Goal: Information Seeking & Learning: Learn about a topic

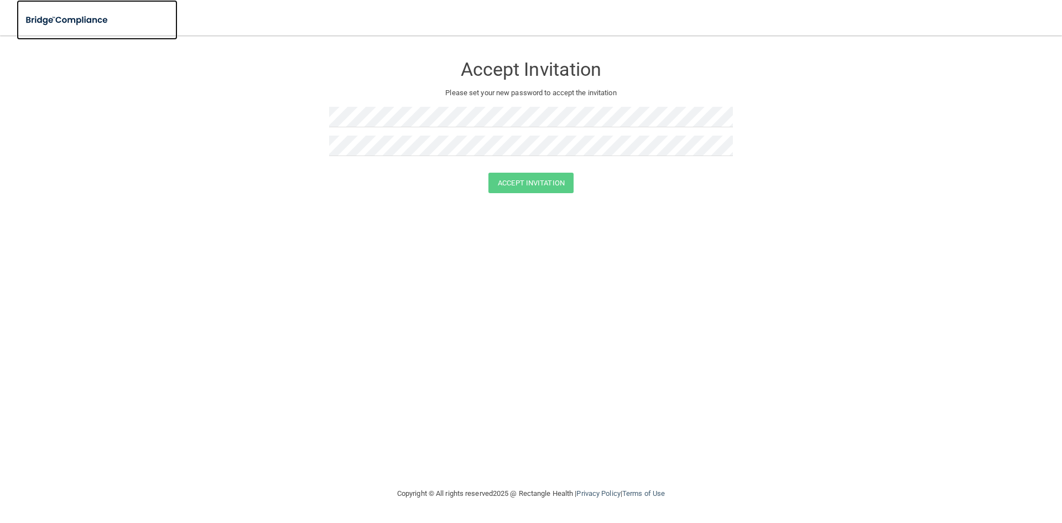
click at [87, 17] on img at bounding box center [68, 20] width 102 height 23
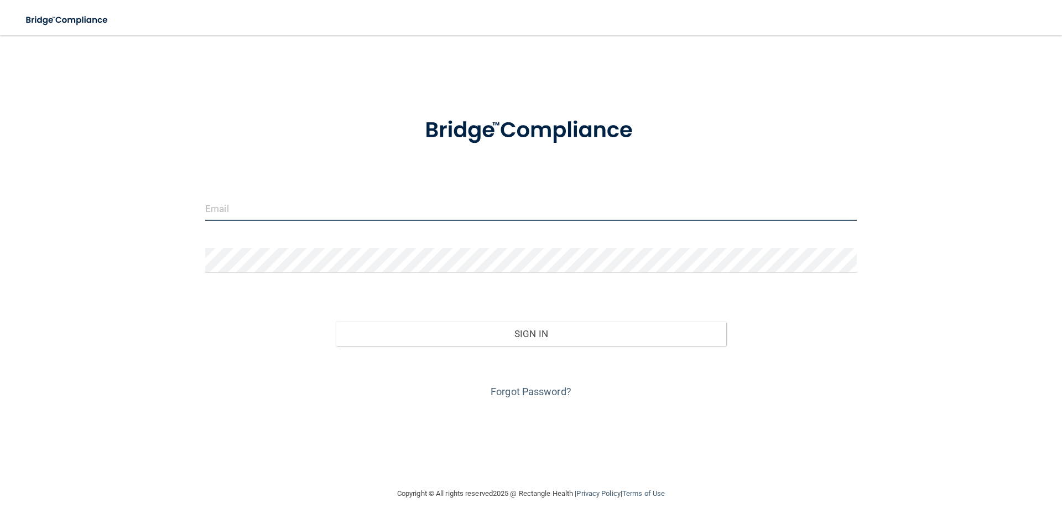
click at [309, 211] on input "email" at bounding box center [531, 208] width 652 height 25
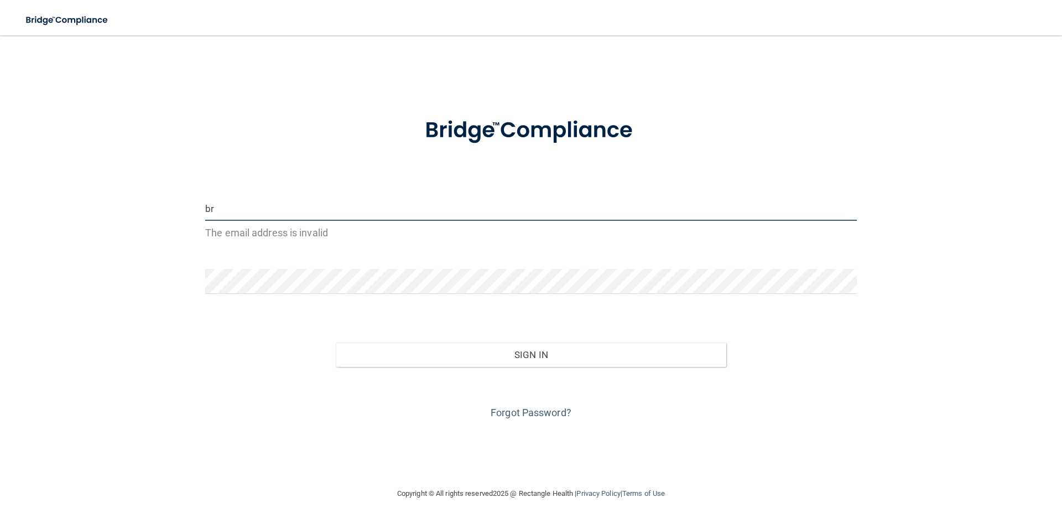
type input "b"
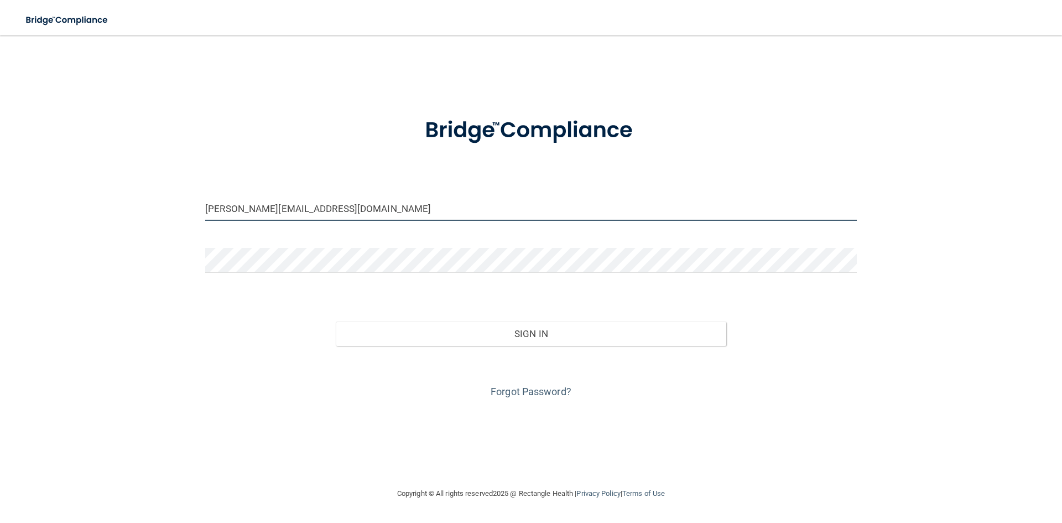
type input "[PERSON_NAME][EMAIL_ADDRESS][DOMAIN_NAME]"
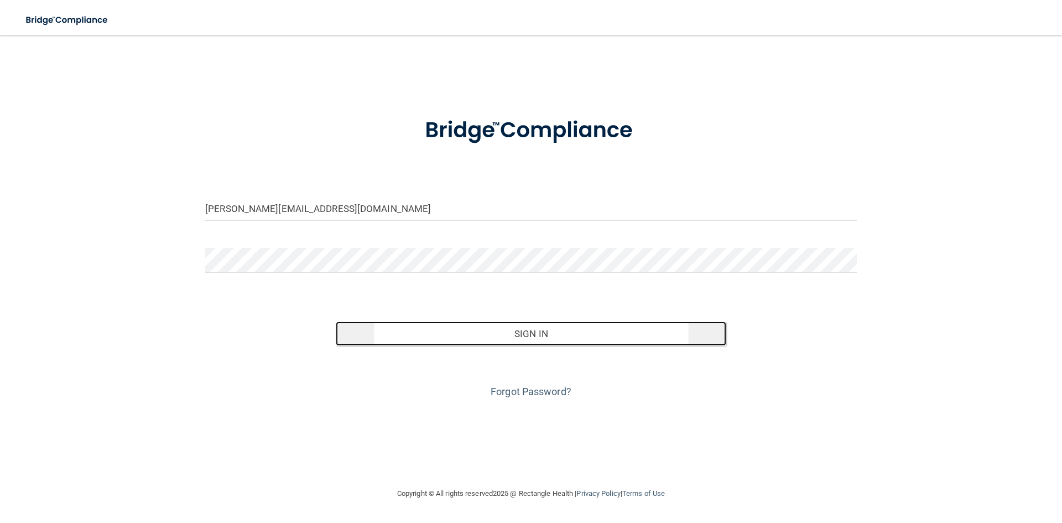
click at [531, 330] on button "Sign In" at bounding box center [531, 333] width 391 height 24
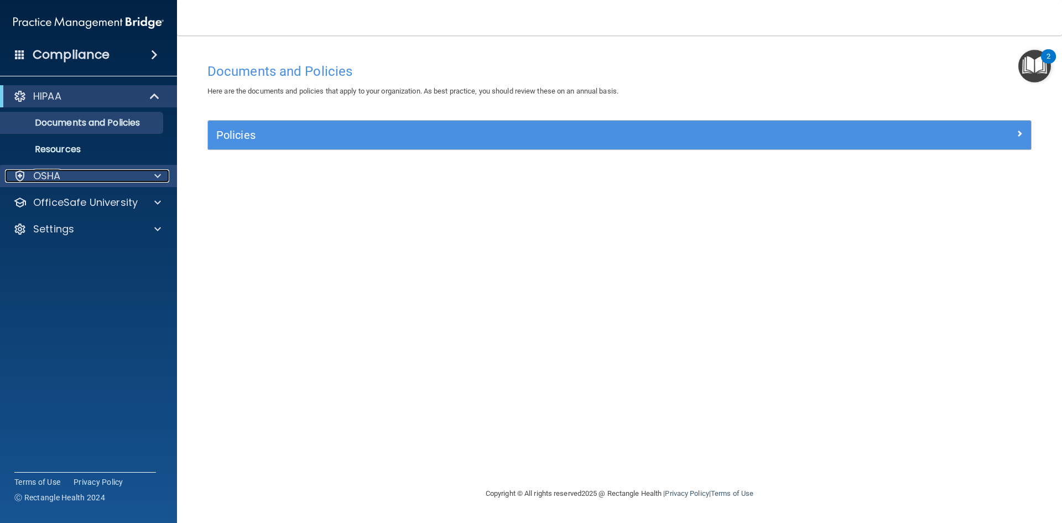
click at [53, 175] on p "OSHA" at bounding box center [47, 175] width 28 height 13
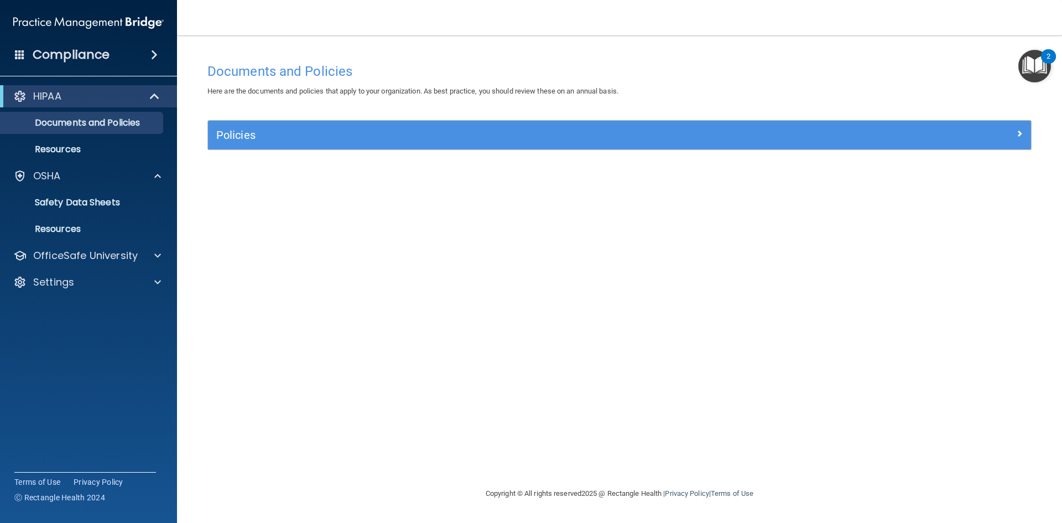
click at [91, 51] on h4 "Compliance" at bounding box center [71, 54] width 77 height 15
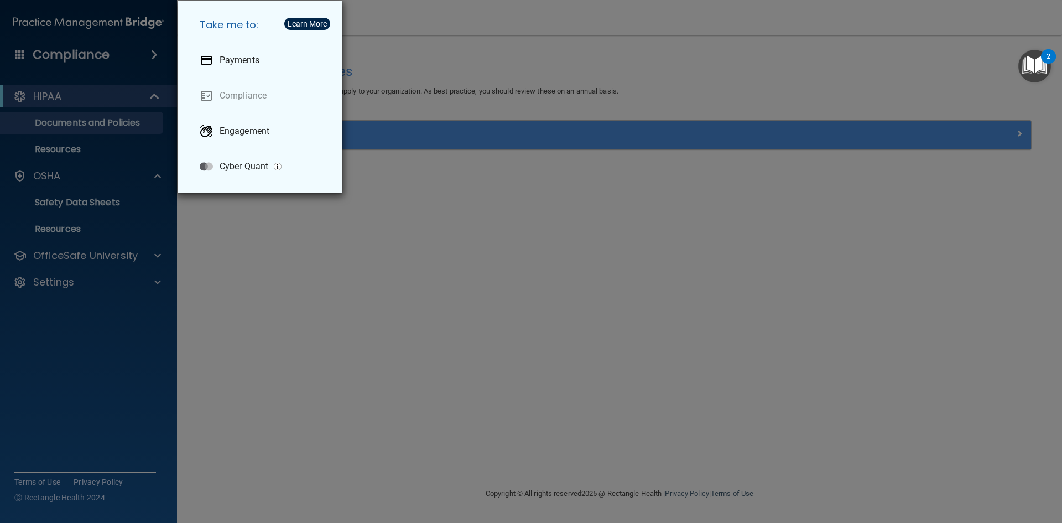
click at [91, 51] on div "Take me to: Payments Compliance Engagement Cyber Quant" at bounding box center [531, 261] width 1062 height 523
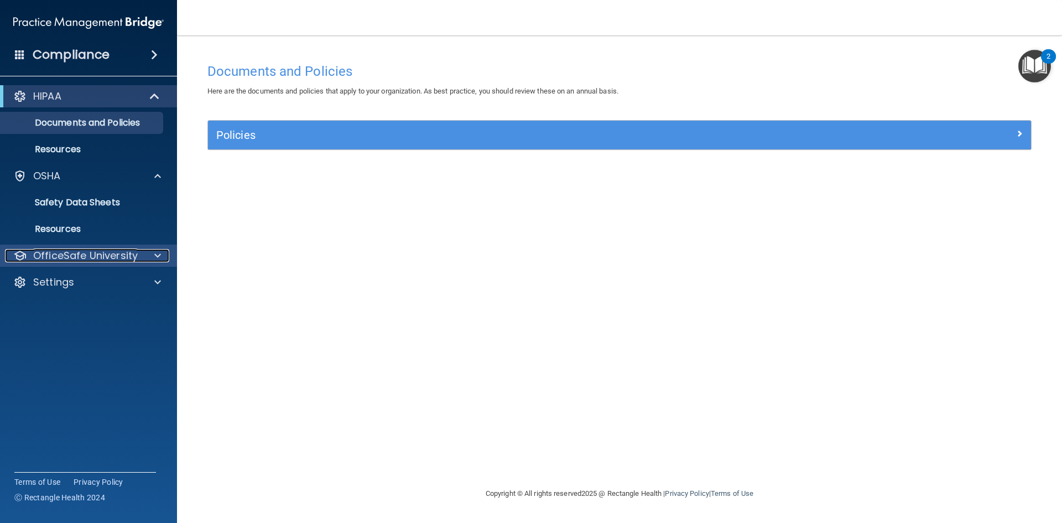
click at [78, 255] on p "OfficeSafe University" at bounding box center [85, 255] width 105 height 13
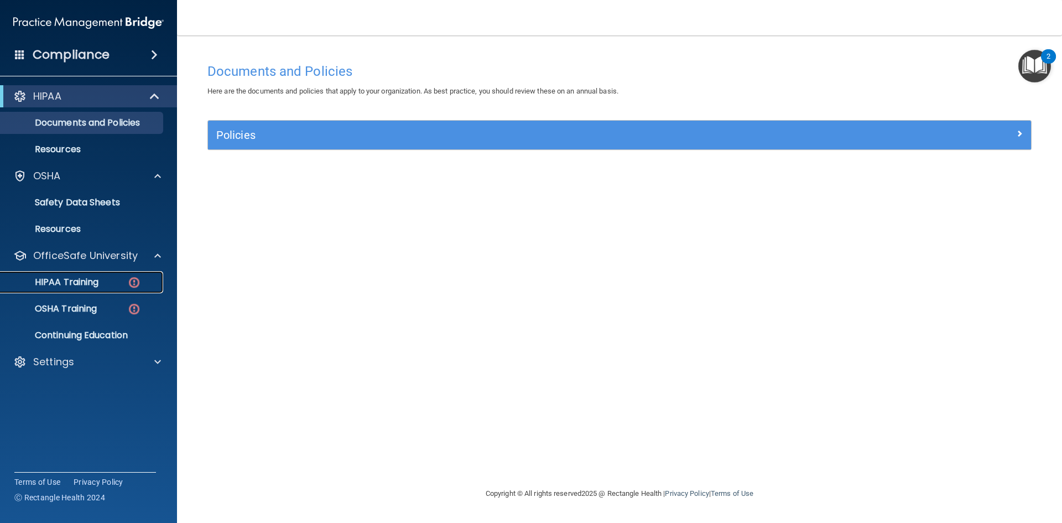
click at [76, 279] on p "HIPAA Training" at bounding box center [52, 282] width 91 height 11
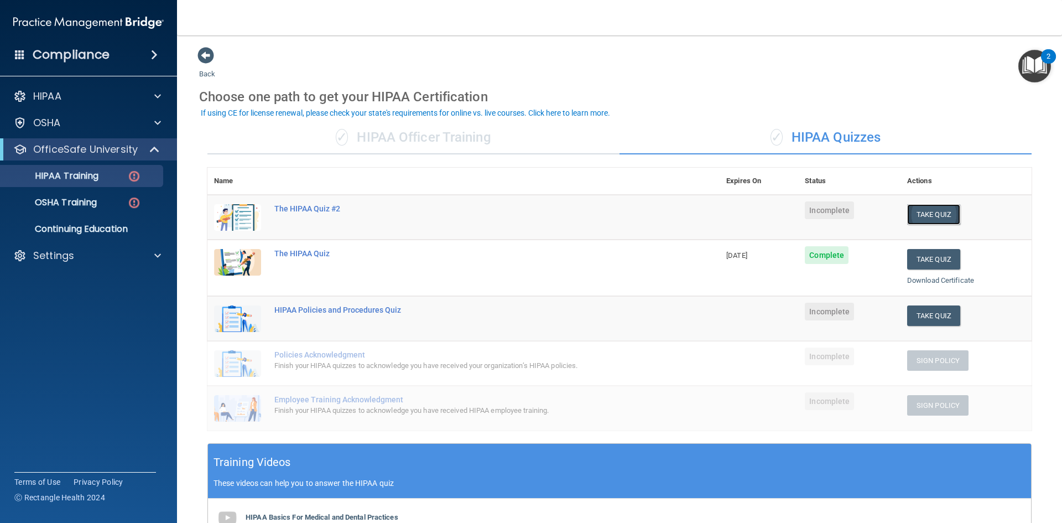
click at [923, 217] on button "Take Quiz" at bounding box center [933, 214] width 53 height 20
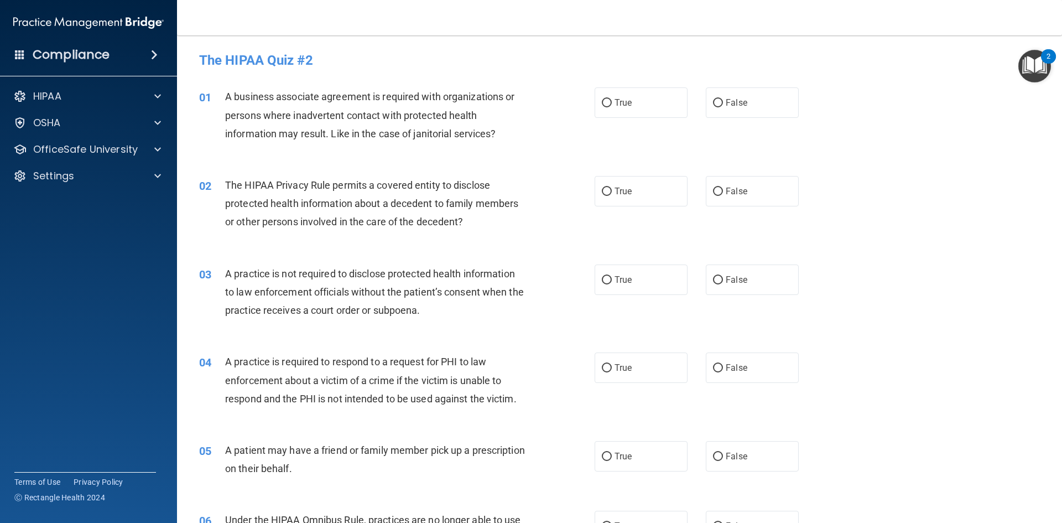
click at [1034, 60] on img "Open Resource Center, 2 new notifications" at bounding box center [1034, 66] width 33 height 33
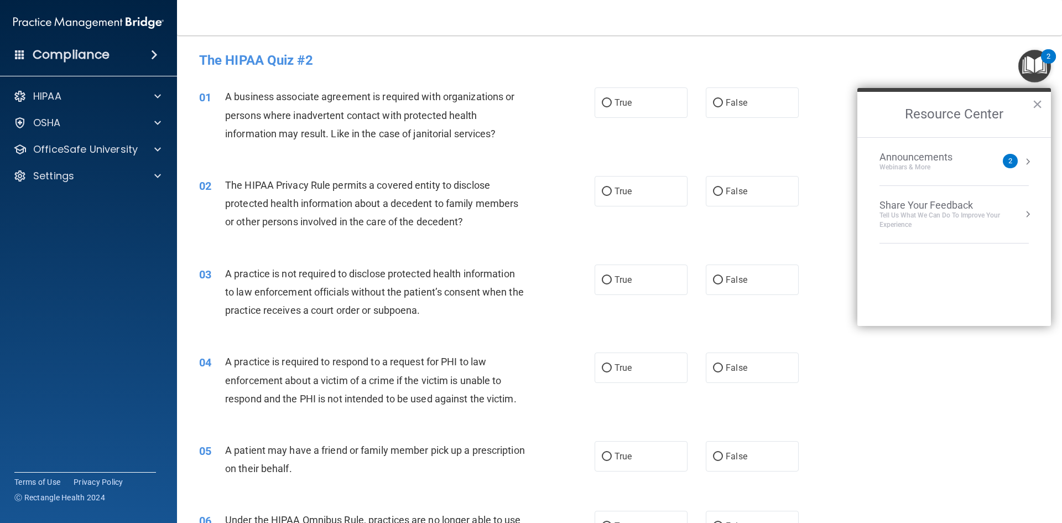
click at [945, 160] on div "Announcements" at bounding box center [927, 157] width 95 height 12
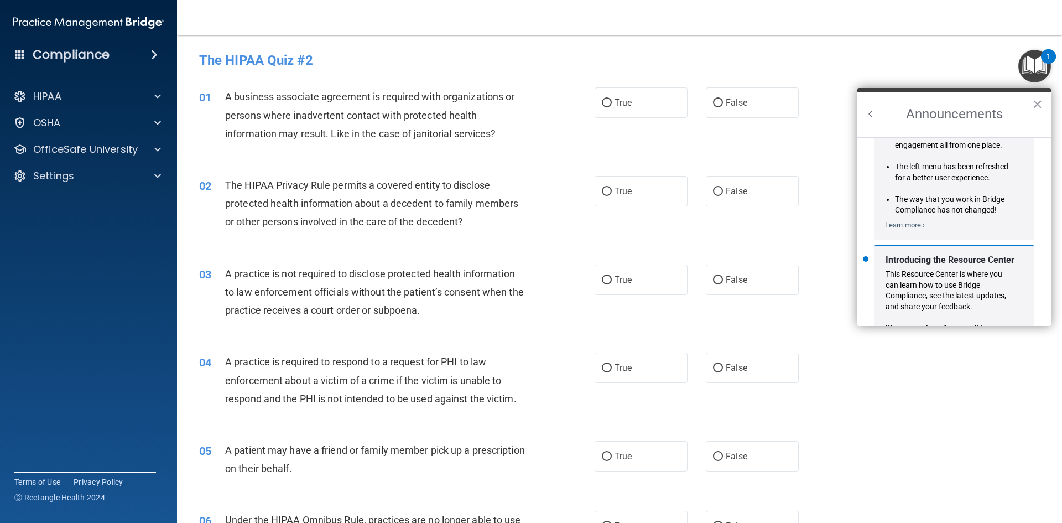
scroll to position [194, 0]
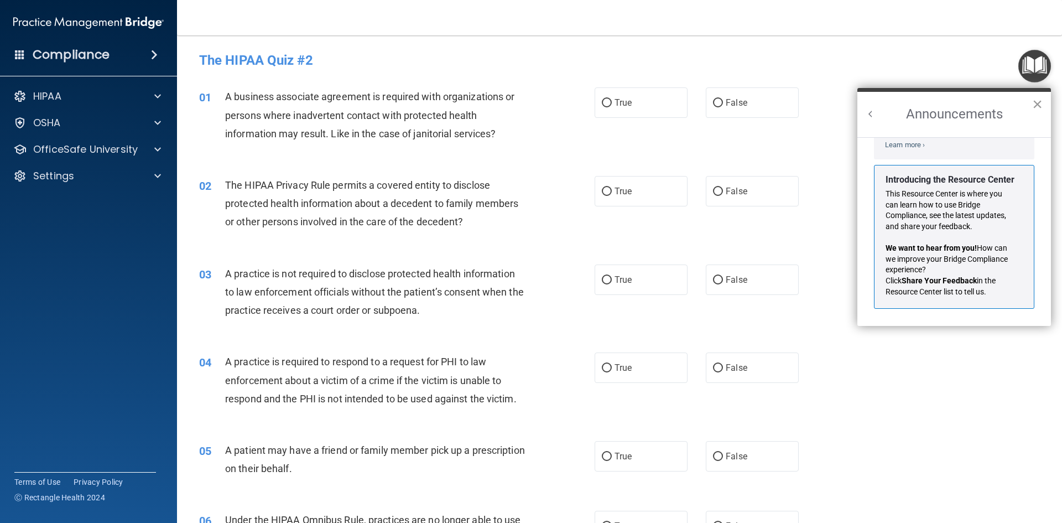
click at [1033, 105] on button "×" at bounding box center [1037, 104] width 11 height 18
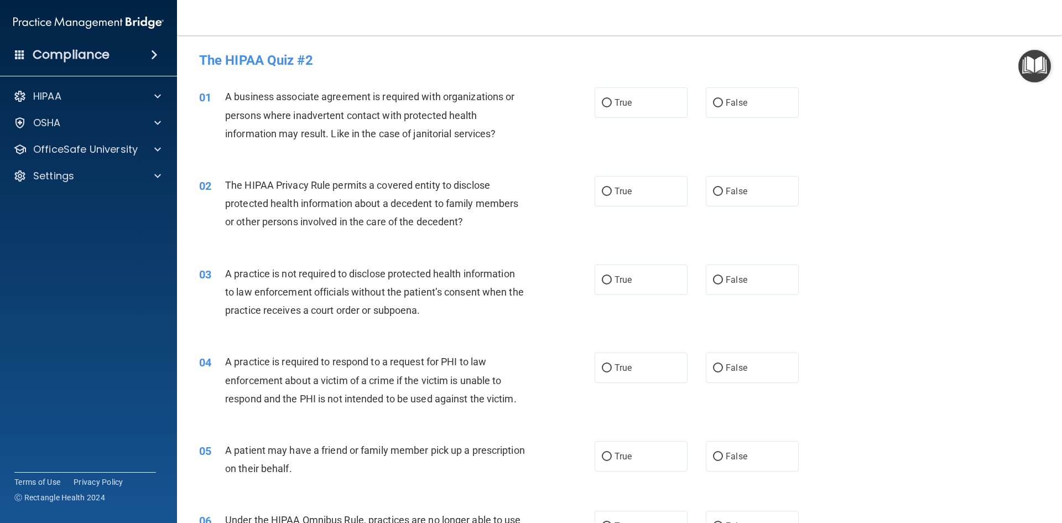
click at [1041, 63] on img "Open Resource Center" at bounding box center [1034, 66] width 33 height 33
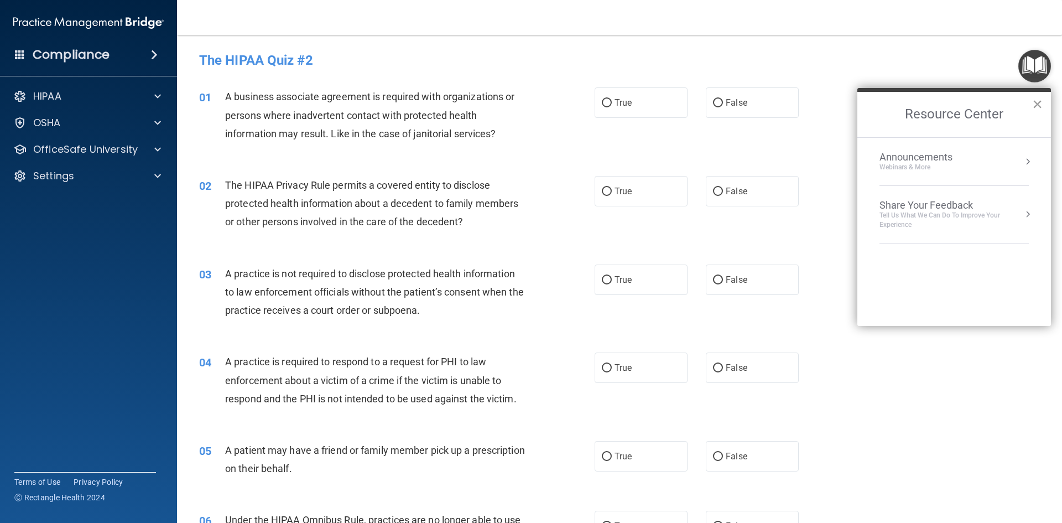
click at [1038, 96] on button "×" at bounding box center [1037, 104] width 11 height 18
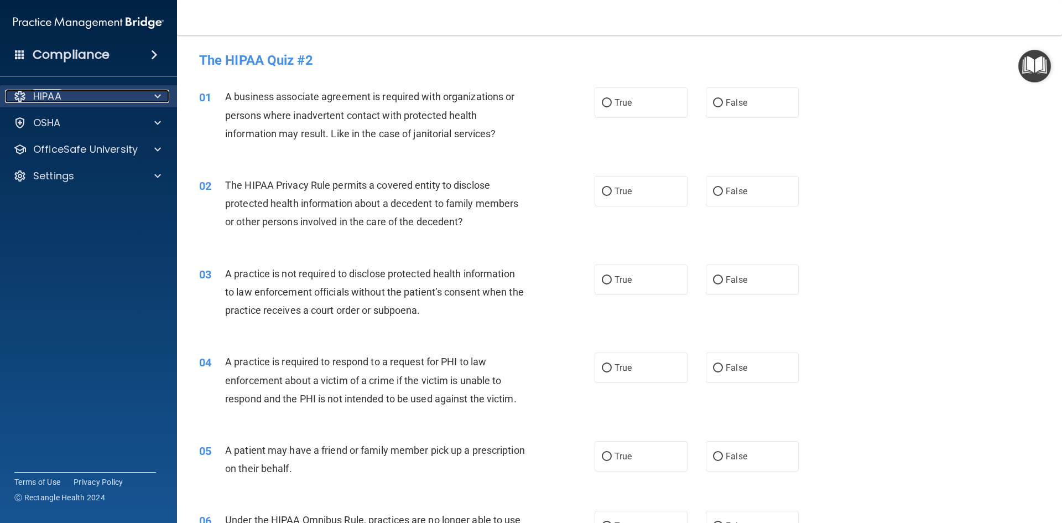
click at [60, 95] on p "HIPAA" at bounding box center [47, 96] width 28 height 13
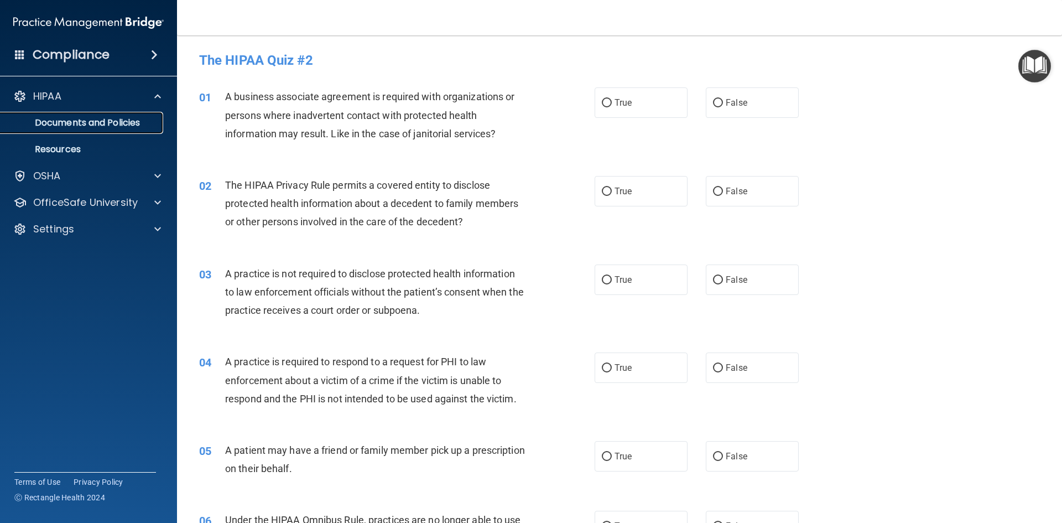
click at [111, 124] on p "Documents and Policies" at bounding box center [82, 122] width 151 height 11
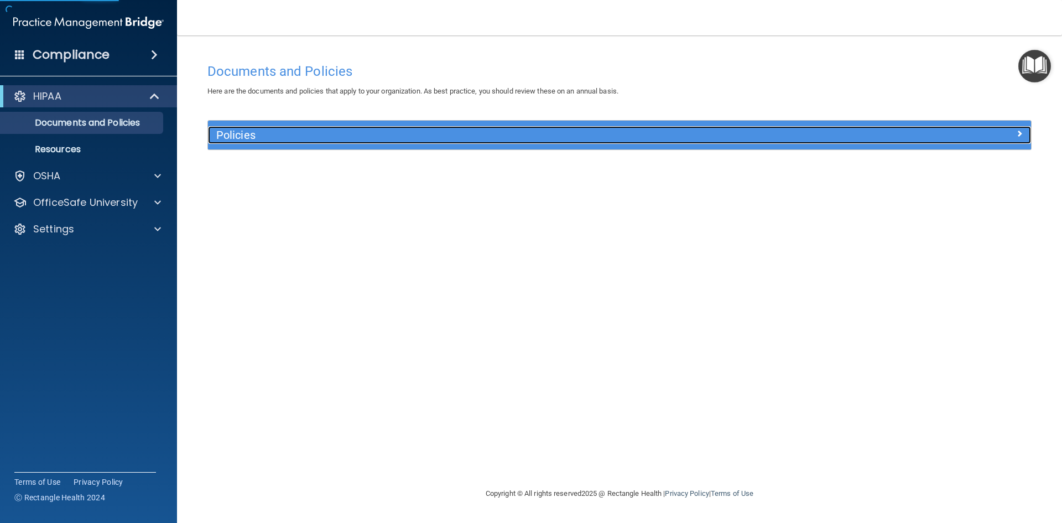
click at [412, 126] on div "Policies" at bounding box center [516, 135] width 617 height 18
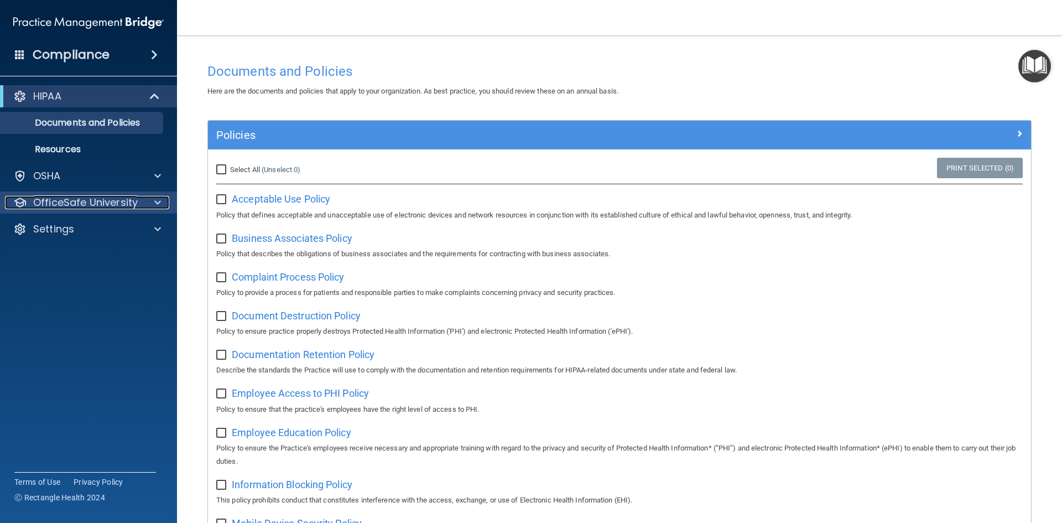
click at [112, 196] on p "OfficeSafe University" at bounding box center [85, 202] width 105 height 13
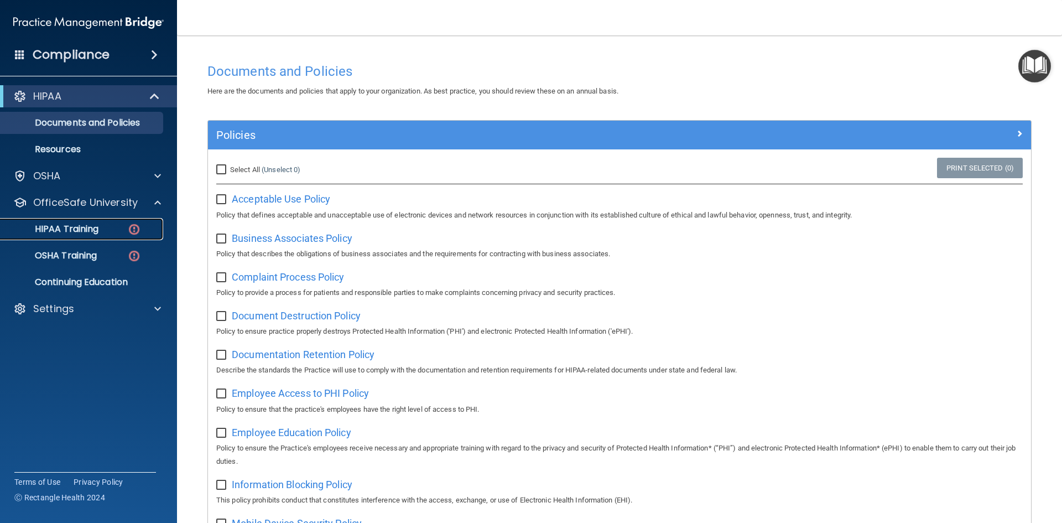
drag, startPoint x: 95, startPoint y: 229, endPoint x: 113, endPoint y: 232, distance: 19.0
click at [95, 230] on p "HIPAA Training" at bounding box center [52, 228] width 91 height 11
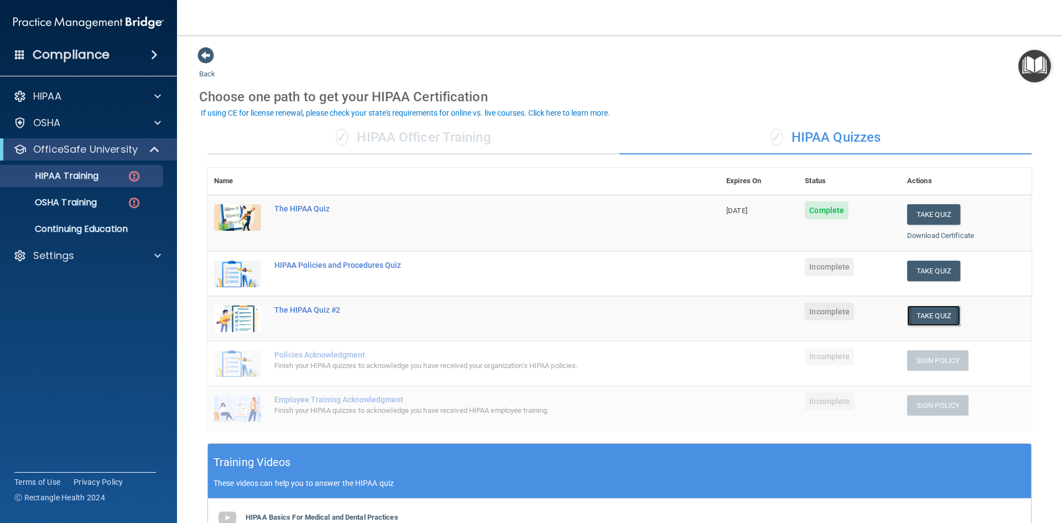
click at [934, 317] on button "Take Quiz" at bounding box center [933, 315] width 53 height 20
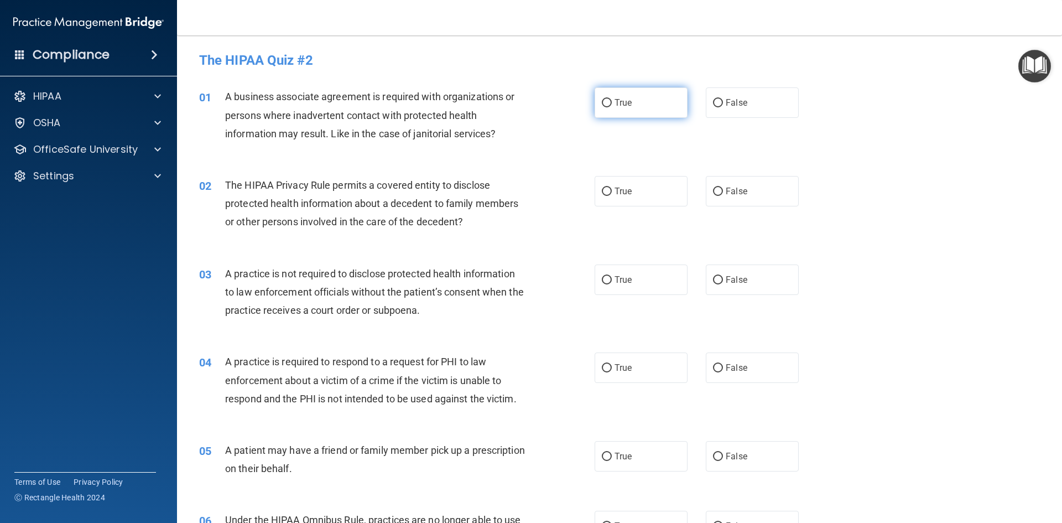
click at [602, 99] on input "True" at bounding box center [607, 103] width 10 height 8
radio input "true"
click at [605, 189] on input "True" at bounding box center [607, 192] width 10 height 8
radio input "true"
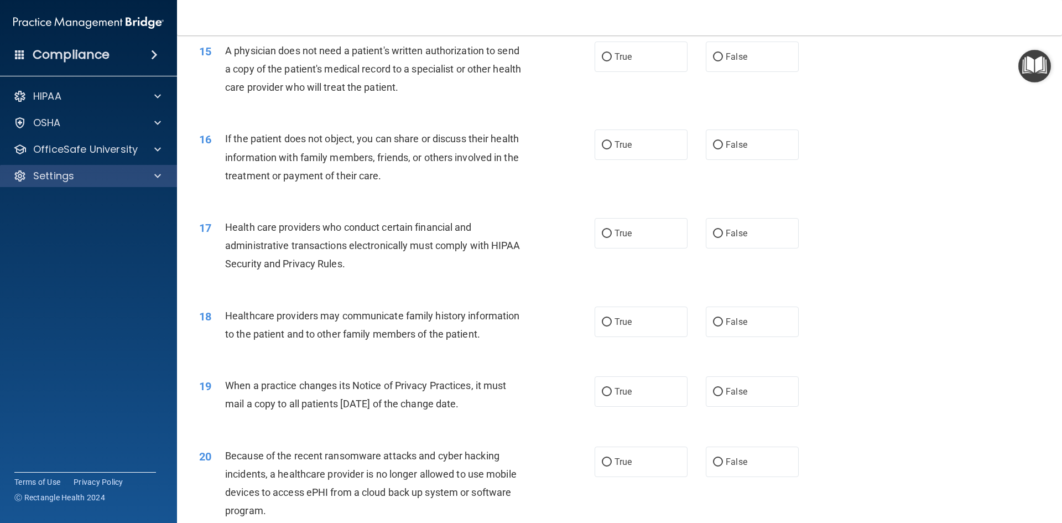
scroll to position [1001, 0]
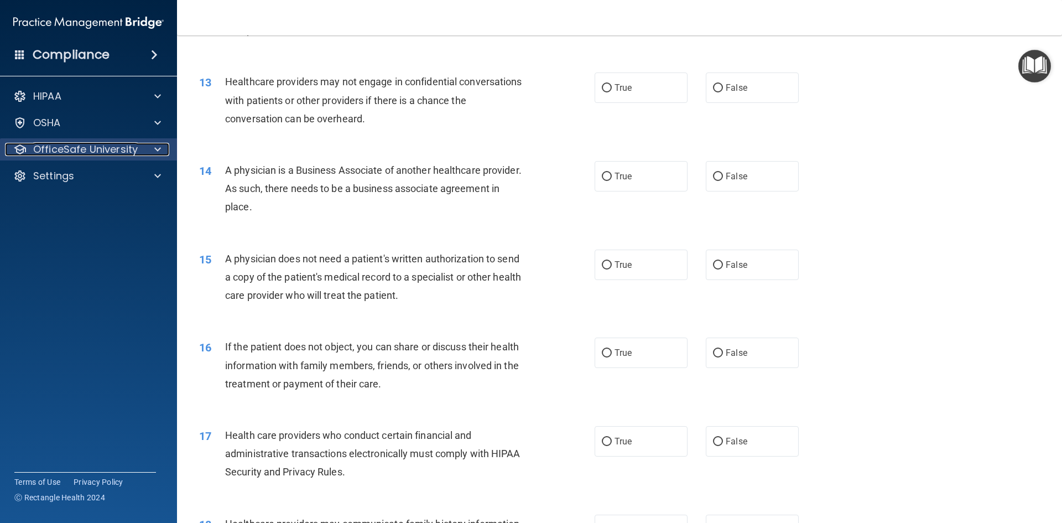
click at [67, 152] on p "OfficeSafe University" at bounding box center [85, 149] width 105 height 13
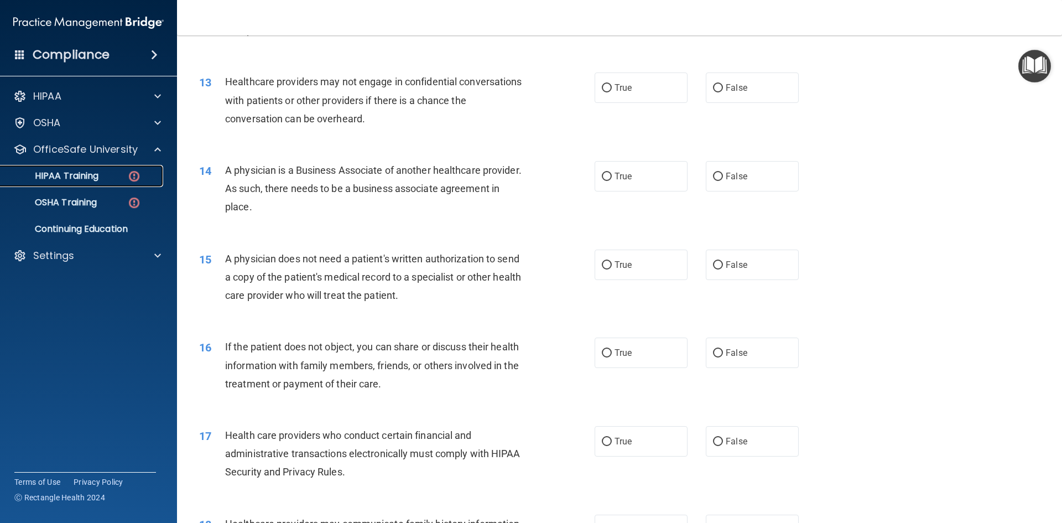
click at [79, 175] on p "HIPAA Training" at bounding box center [52, 175] width 91 height 11
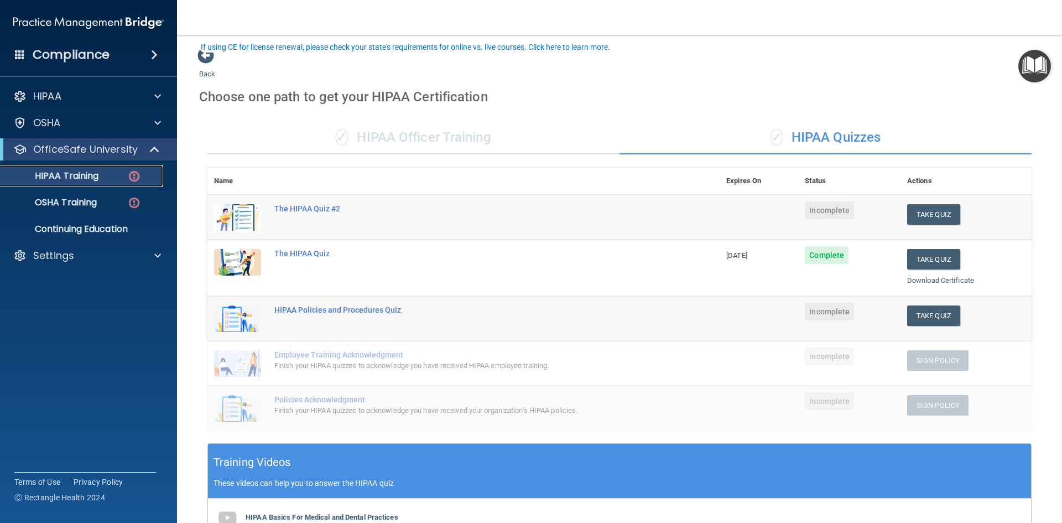
scroll to position [264, 0]
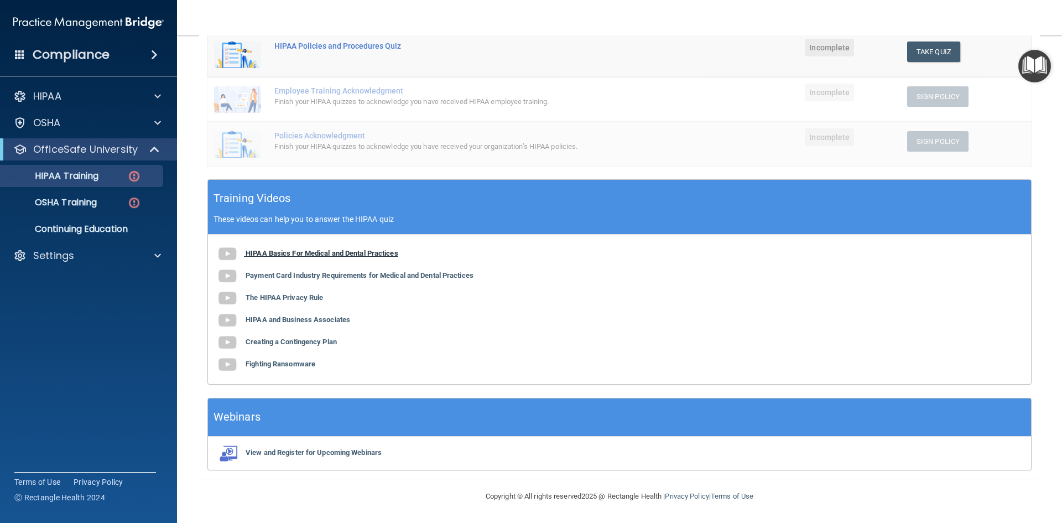
click at [266, 254] on b "HIPAA Basics For Medical and Dental Practices" at bounding box center [322, 253] width 153 height 8
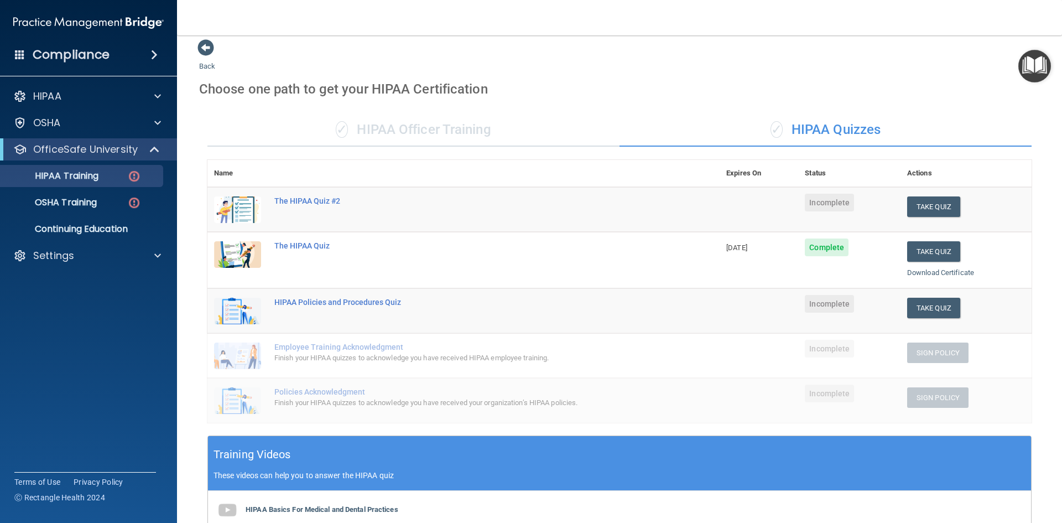
scroll to position [0, 0]
